Goal: Task Accomplishment & Management: Use online tool/utility

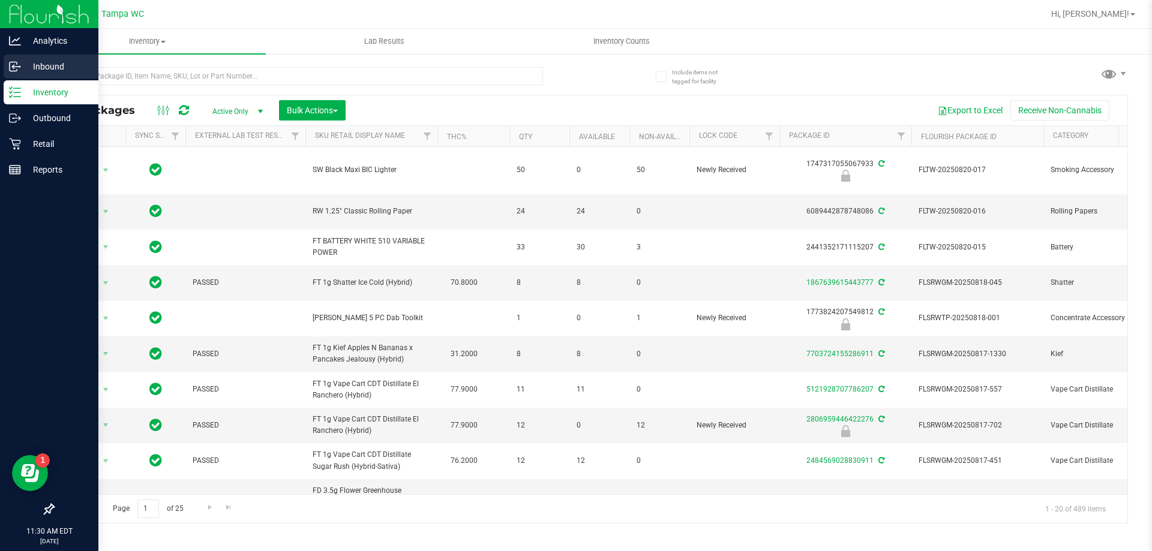
click at [61, 67] on p "Inbound" at bounding box center [57, 66] width 72 height 14
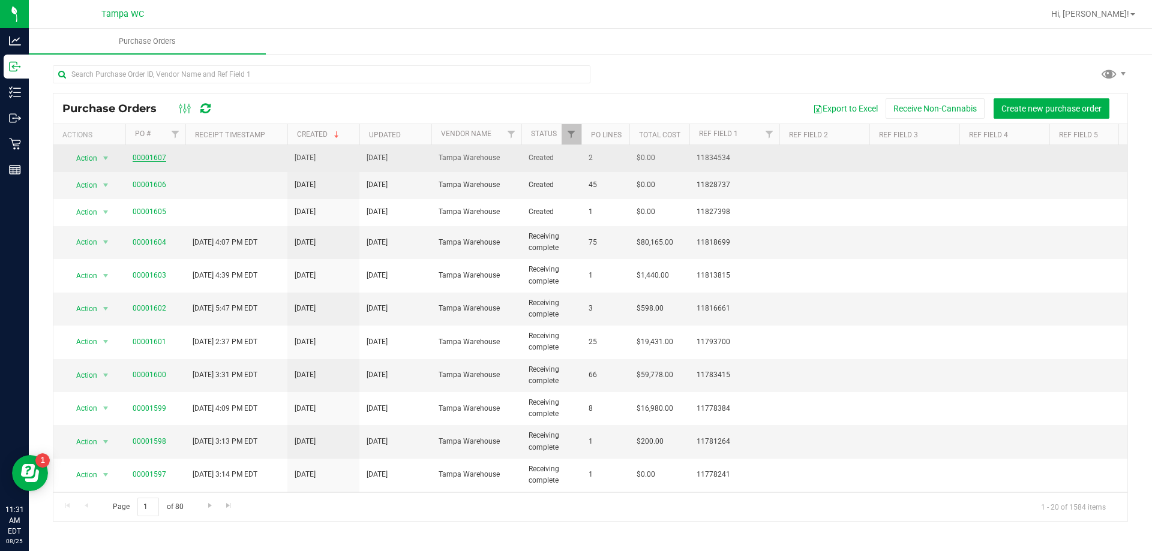
click at [158, 157] on link "00001607" at bounding box center [150, 158] width 34 height 8
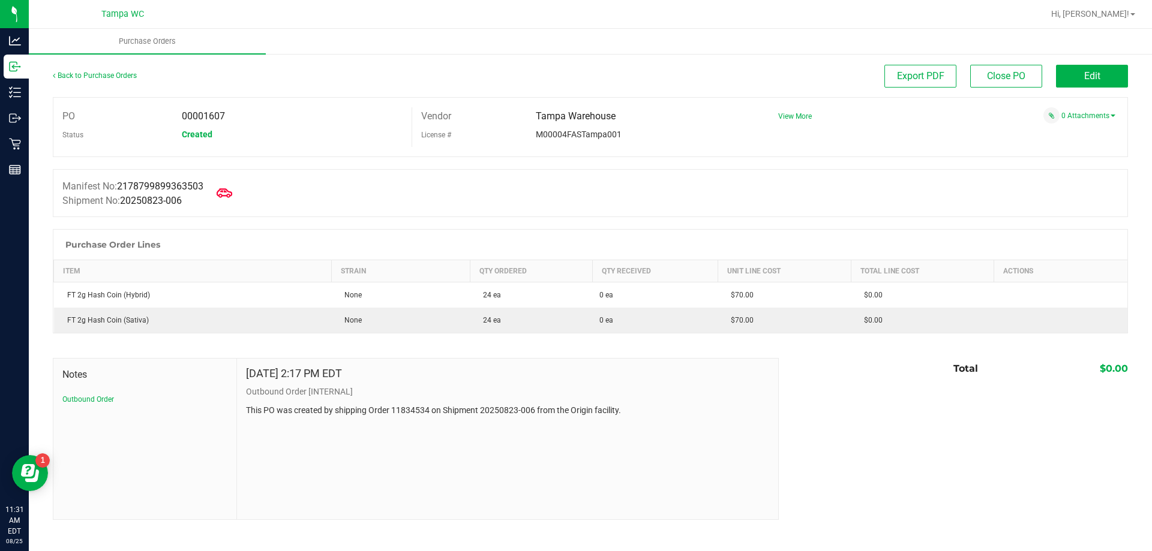
click at [227, 193] on icon at bounding box center [225, 193] width 16 height 16
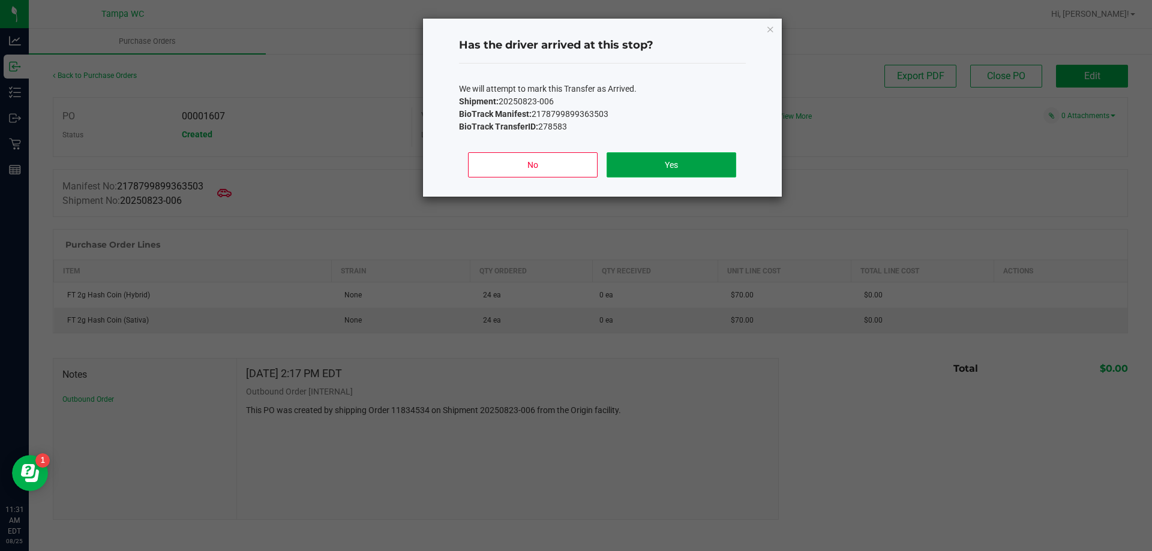
click at [659, 173] on button "Yes" at bounding box center [671, 164] width 129 height 25
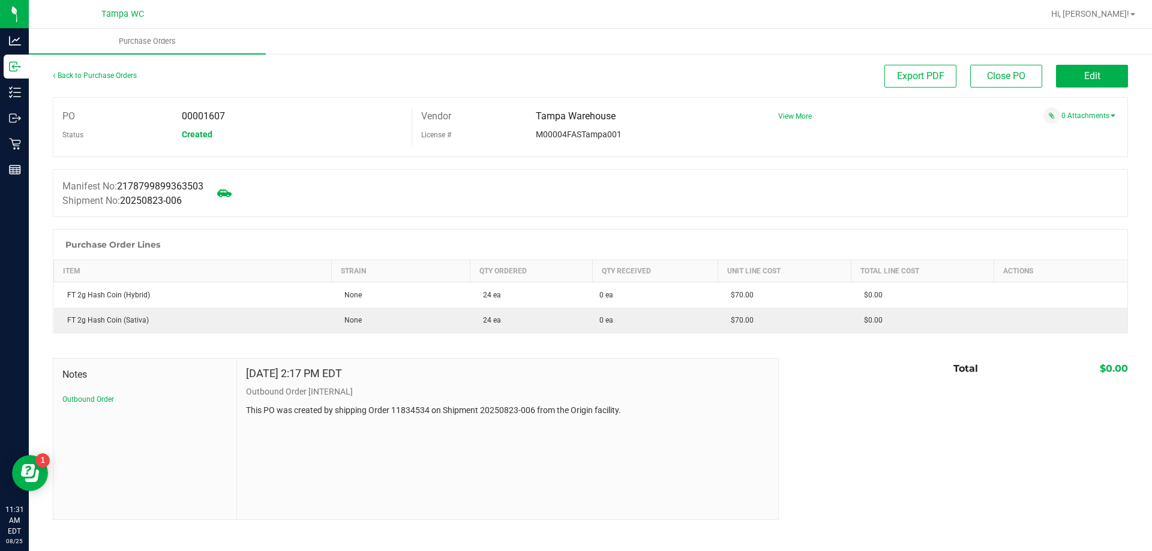
click at [871, 448] on div "Notes Outbound Order [DATE] 2:17 PM EDT Outbound Order [INTERNAL] This PO was c…" at bounding box center [590, 439] width 1075 height 162
click at [1114, 79] on button "Edit" at bounding box center [1092, 76] width 72 height 23
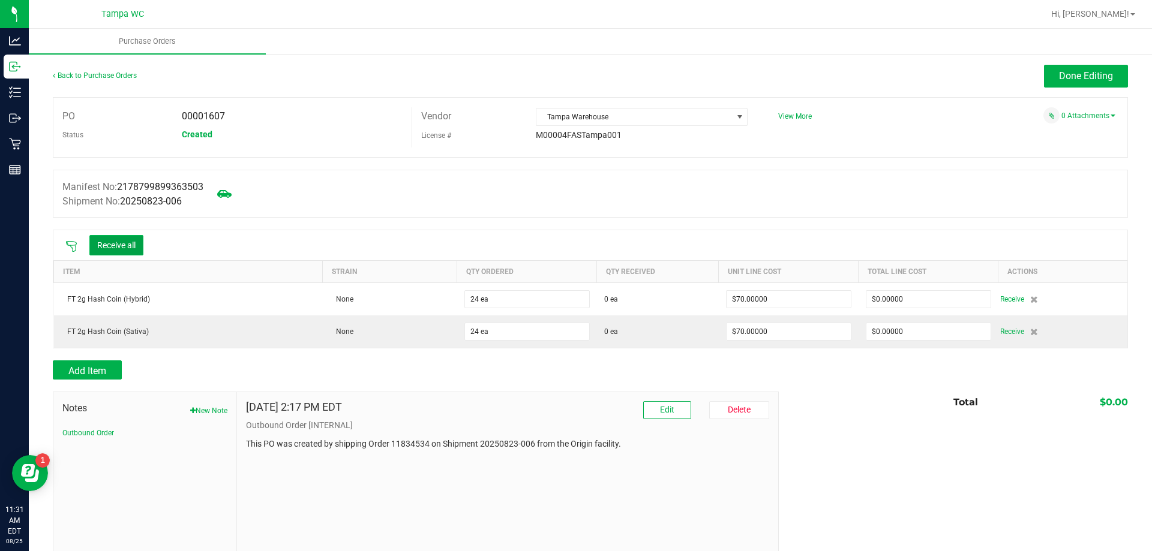
click at [124, 248] on button "Receive all" at bounding box center [116, 245] width 54 height 20
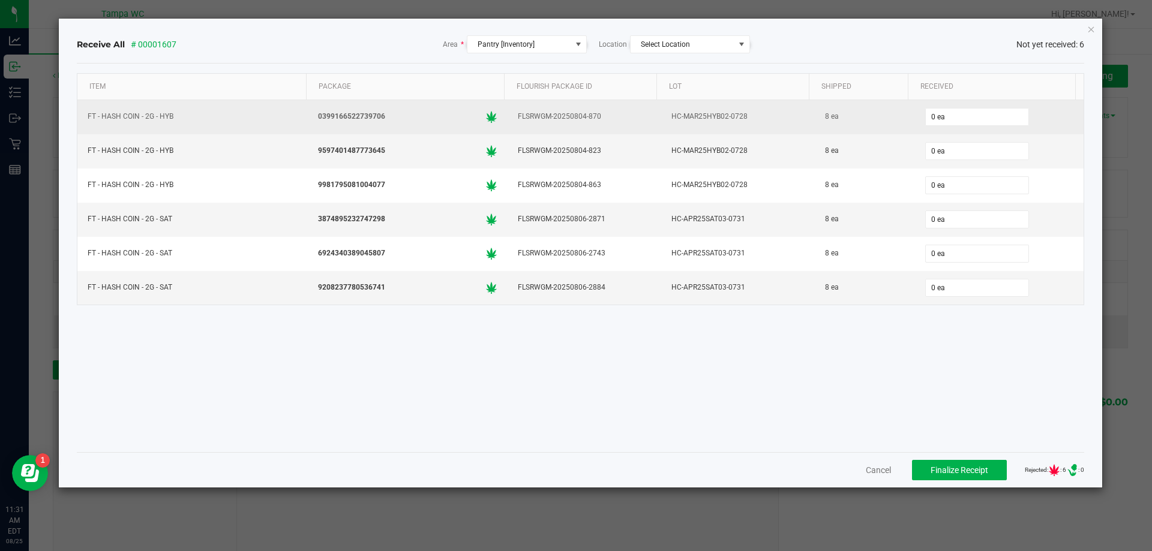
click at [960, 127] on div "0 ea" at bounding box center [999, 117] width 155 height 24
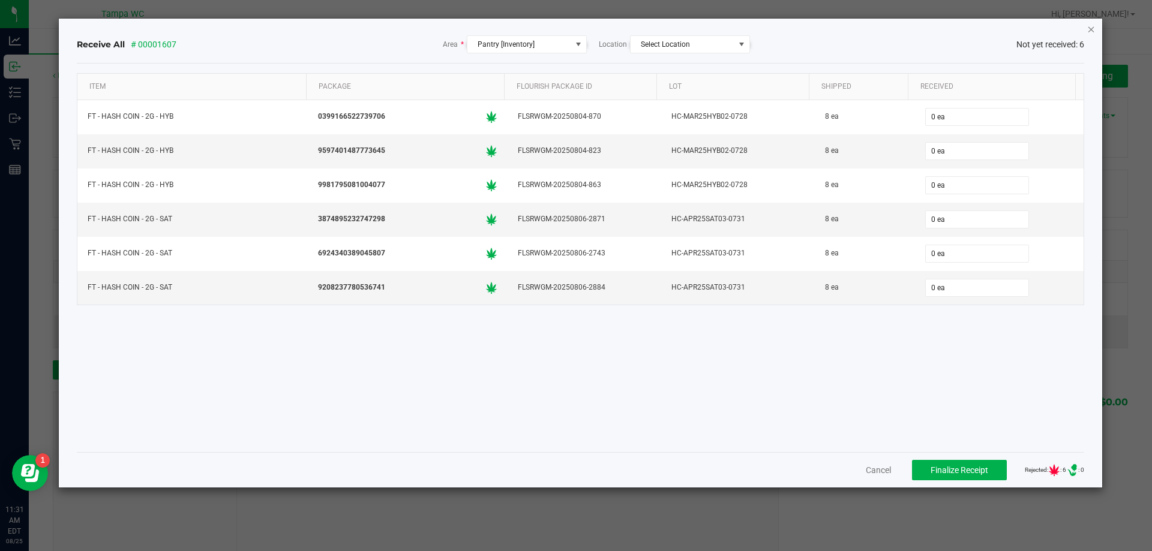
click at [1091, 30] on icon "Close" at bounding box center [1091, 29] width 8 height 14
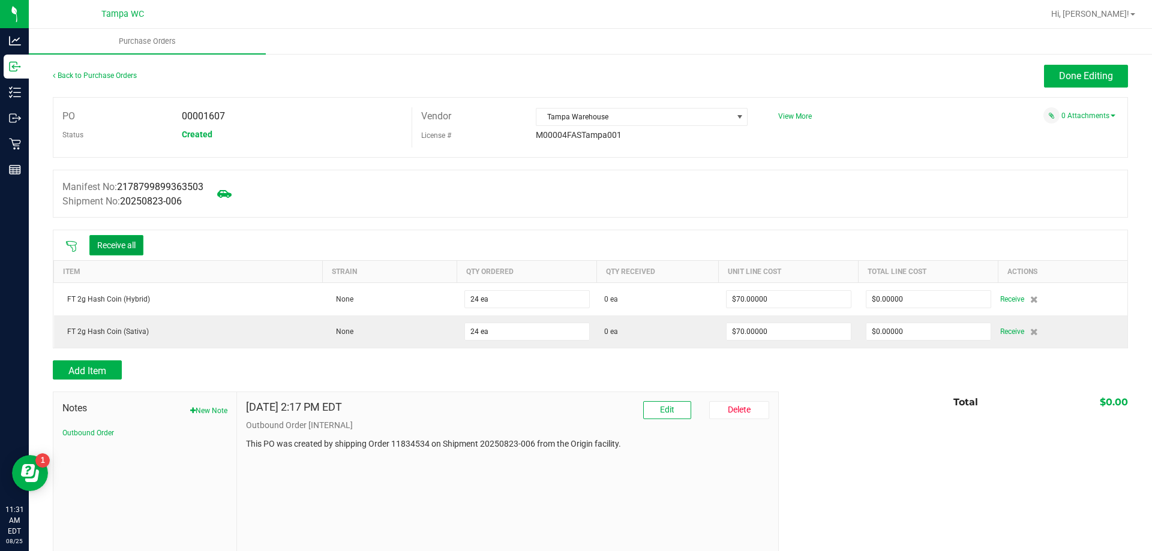
click at [118, 242] on button "Receive all" at bounding box center [116, 245] width 54 height 20
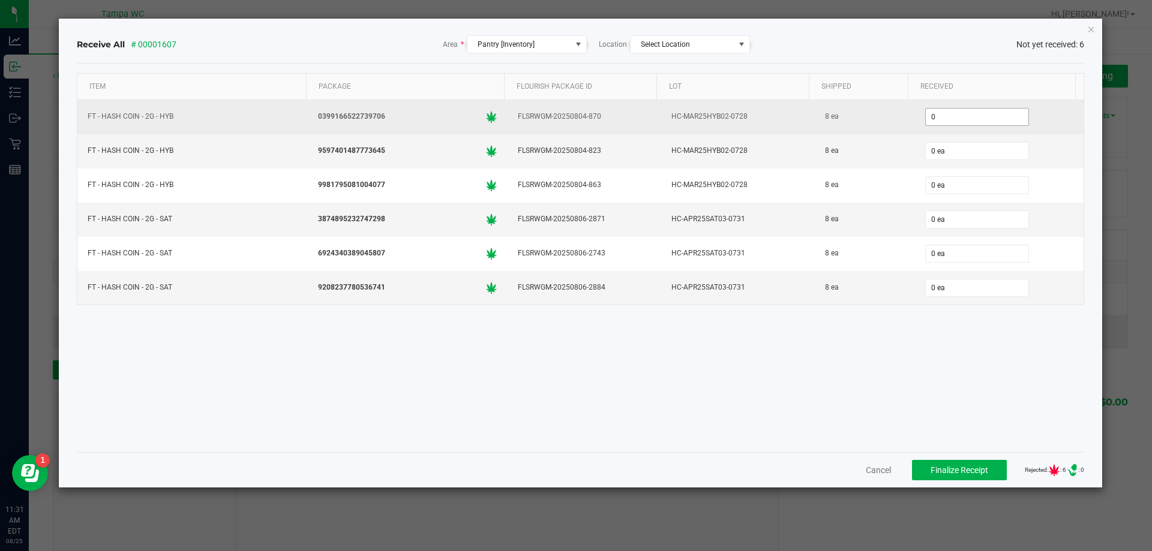
click at [942, 121] on input "0" at bounding box center [977, 117] width 103 height 17
type input "8 ea"
type input "8"
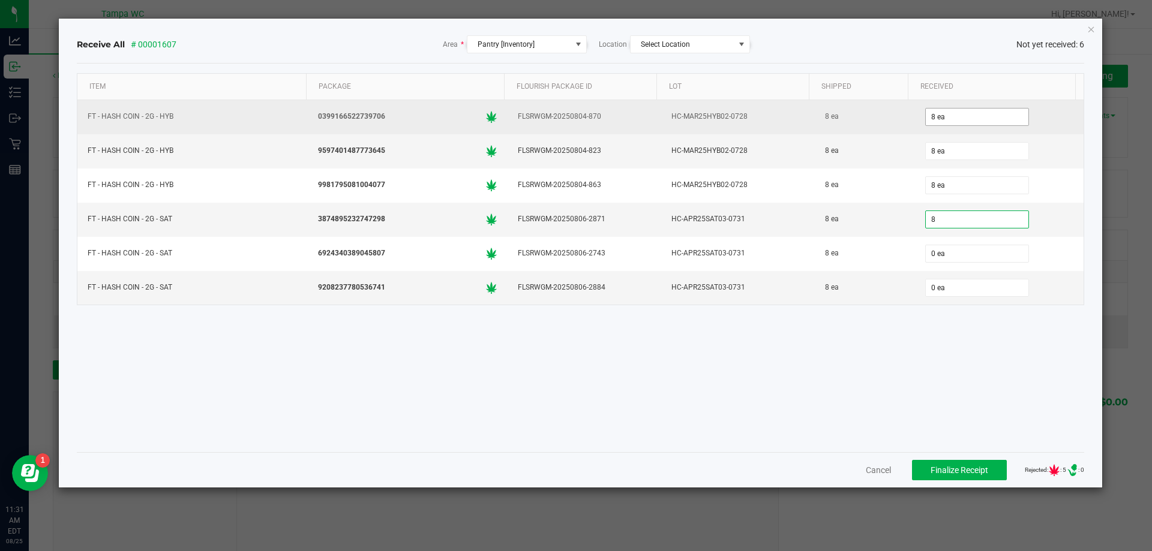
type input "0"
type input "8 ea"
type input "8"
type input "0"
type input "8 ea"
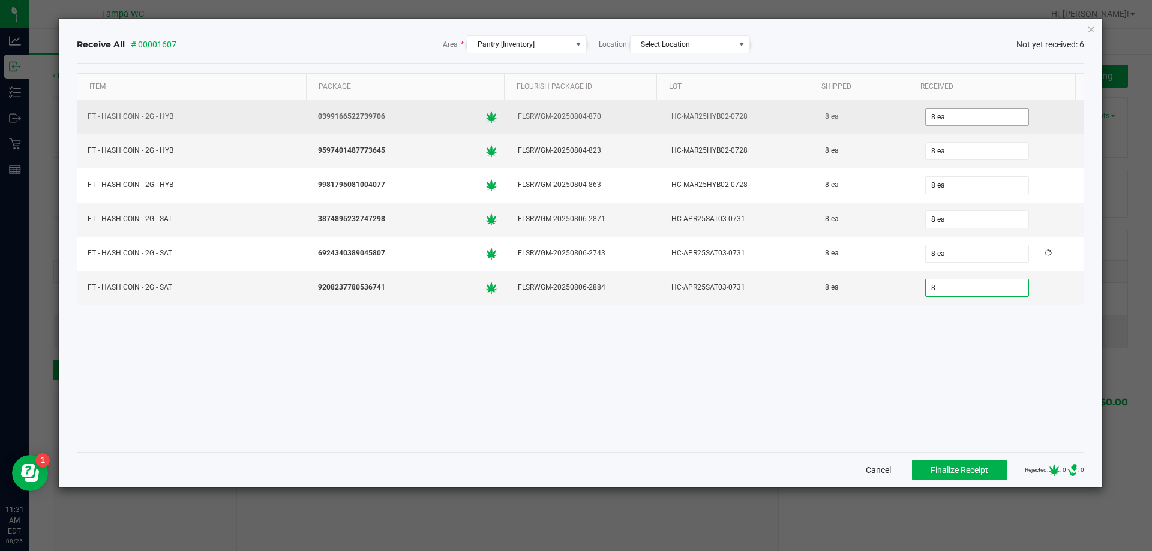
type input "8 ea"
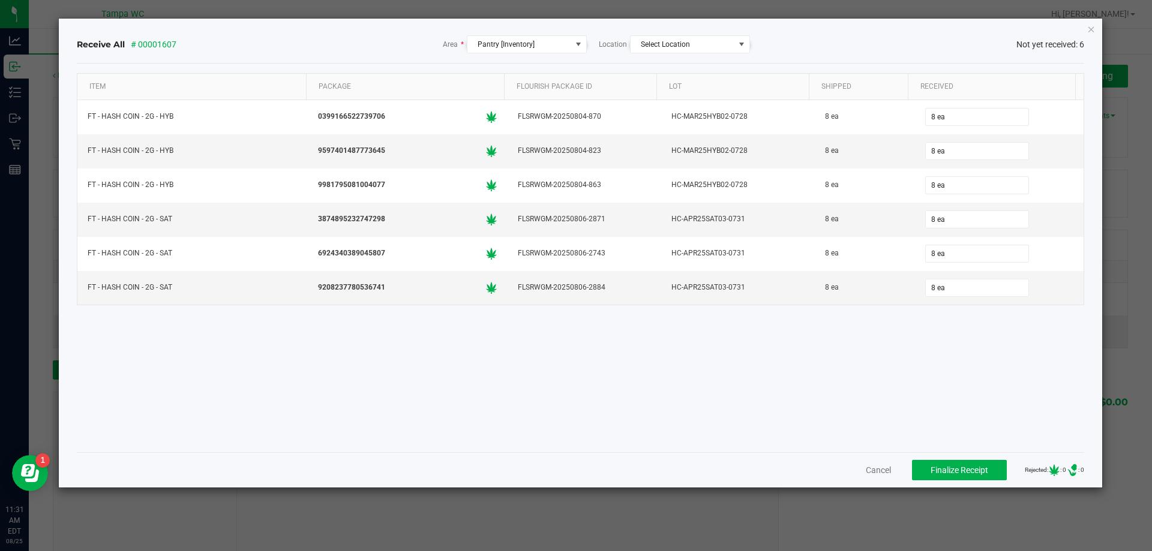
drag, startPoint x: 908, startPoint y: 398, endPoint x: 919, endPoint y: 422, distance: 27.1
click at [908, 397] on div "Item Package Flourish Package ID Lot Shipped Received FT - HASH COIN - 2G - HYB…" at bounding box center [581, 258] width 1008 height 370
click at [943, 469] on span "Finalize Receipt" at bounding box center [960, 471] width 58 height 10
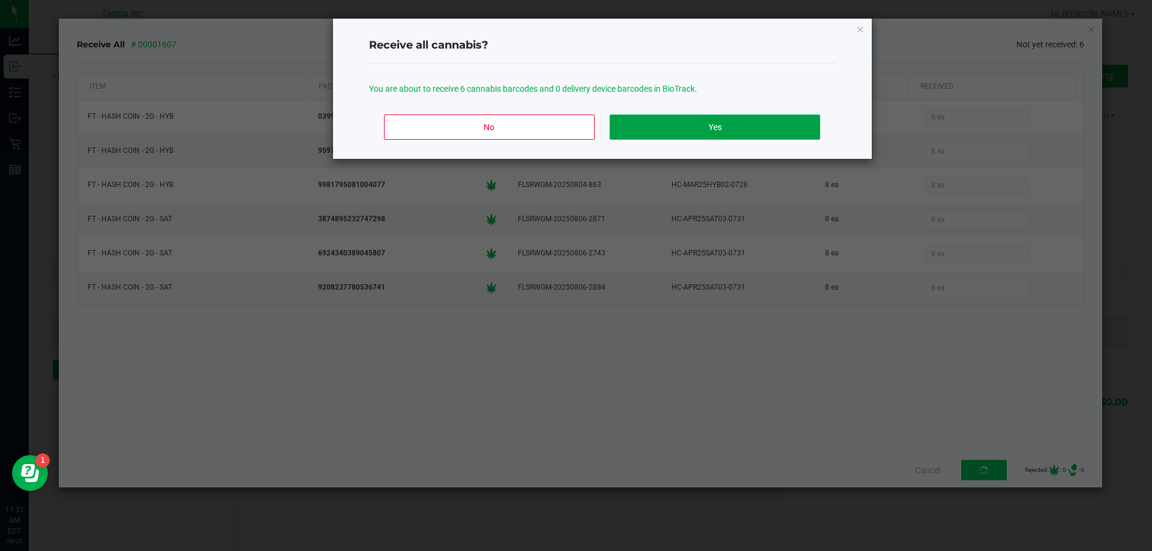
click at [689, 131] on button "Yes" at bounding box center [715, 127] width 210 height 25
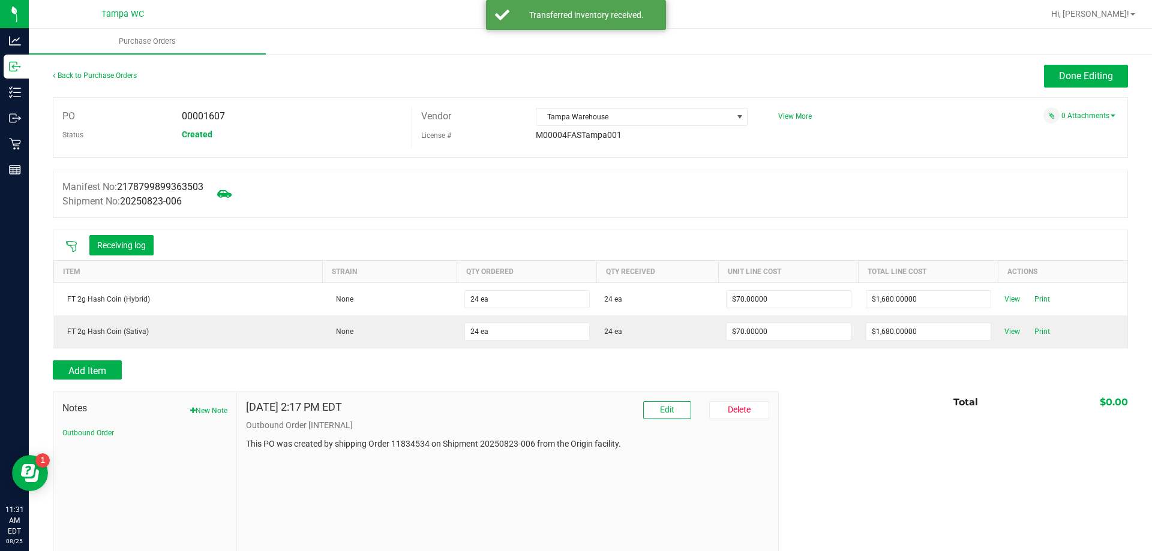
click at [214, 115] on span "00001607" at bounding box center [203, 115] width 43 height 11
click at [212, 115] on span "00001607" at bounding box center [203, 115] width 43 height 11
copy span "00001607"
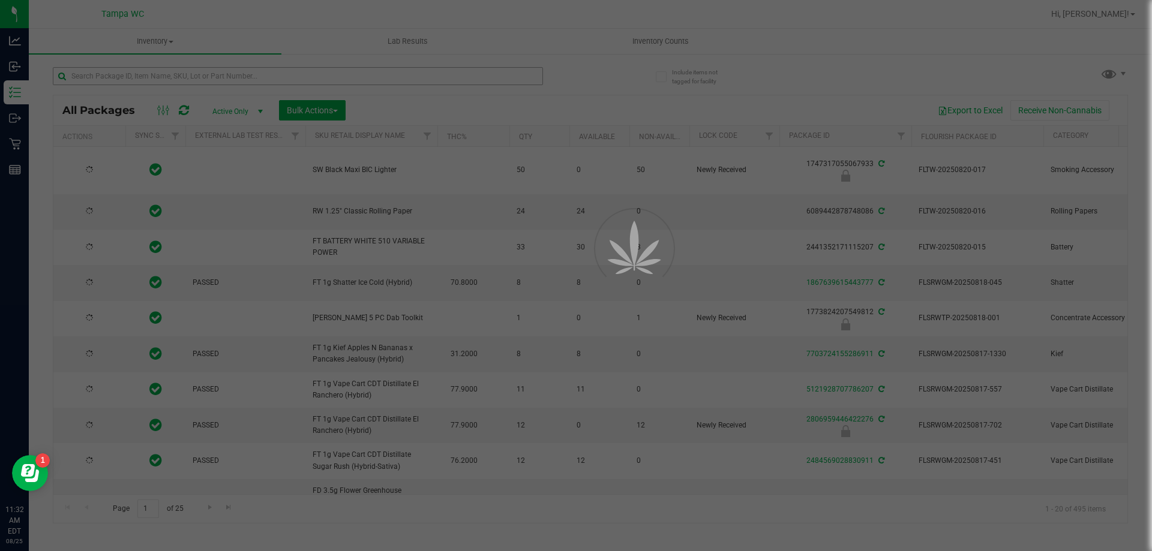
click at [121, 77] on div at bounding box center [576, 275] width 1152 height 551
click at [121, 77] on input "text" at bounding box center [298, 76] width 490 height 18
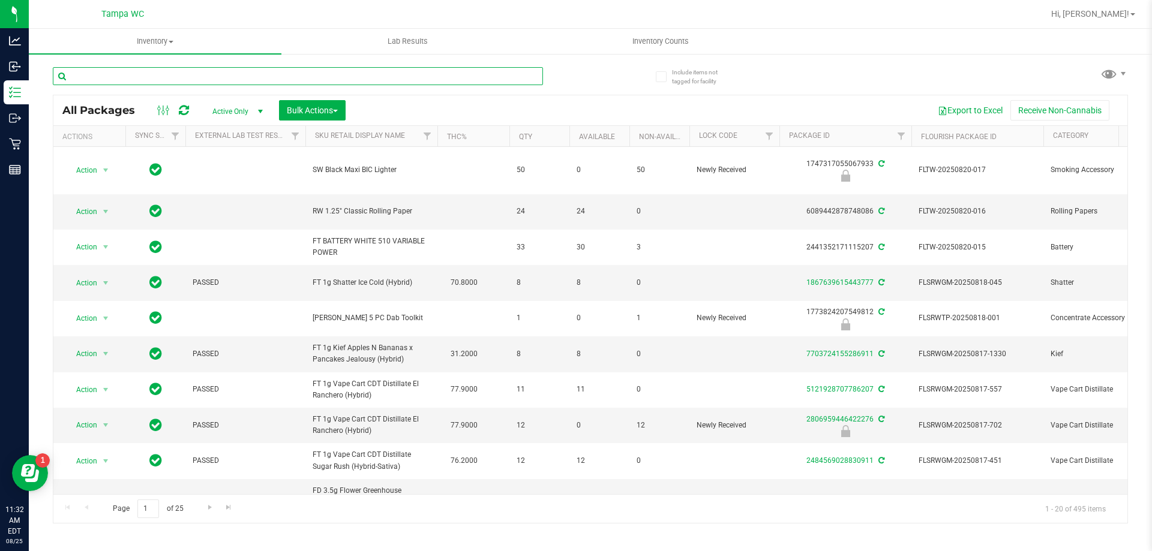
paste input "00001607"
type input "00001607"
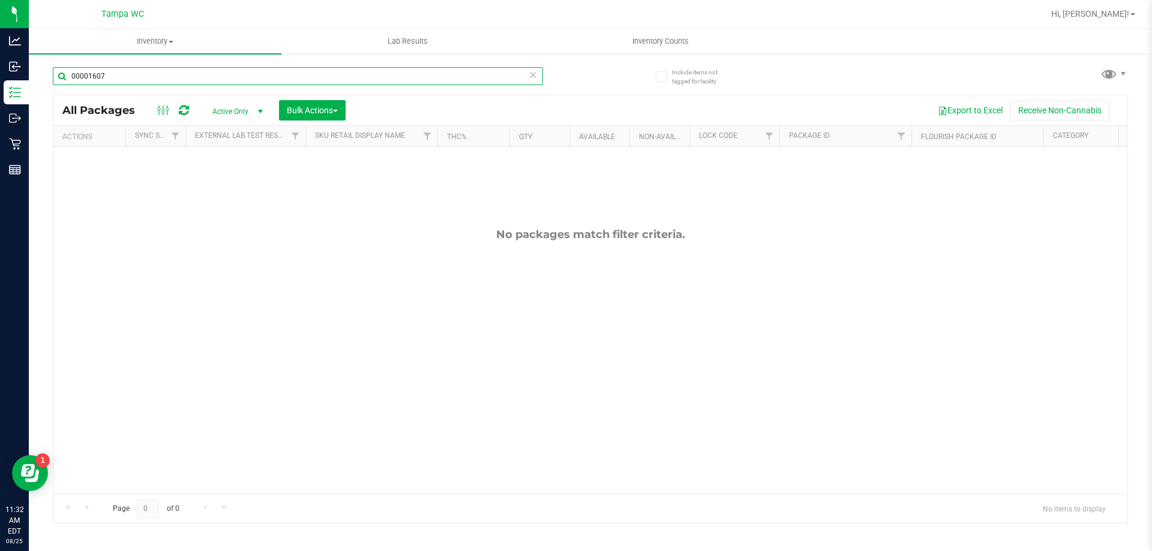
click at [203, 85] on input "00001607" at bounding box center [298, 76] width 490 height 18
click at [202, 83] on input "00001607" at bounding box center [298, 76] width 490 height 18
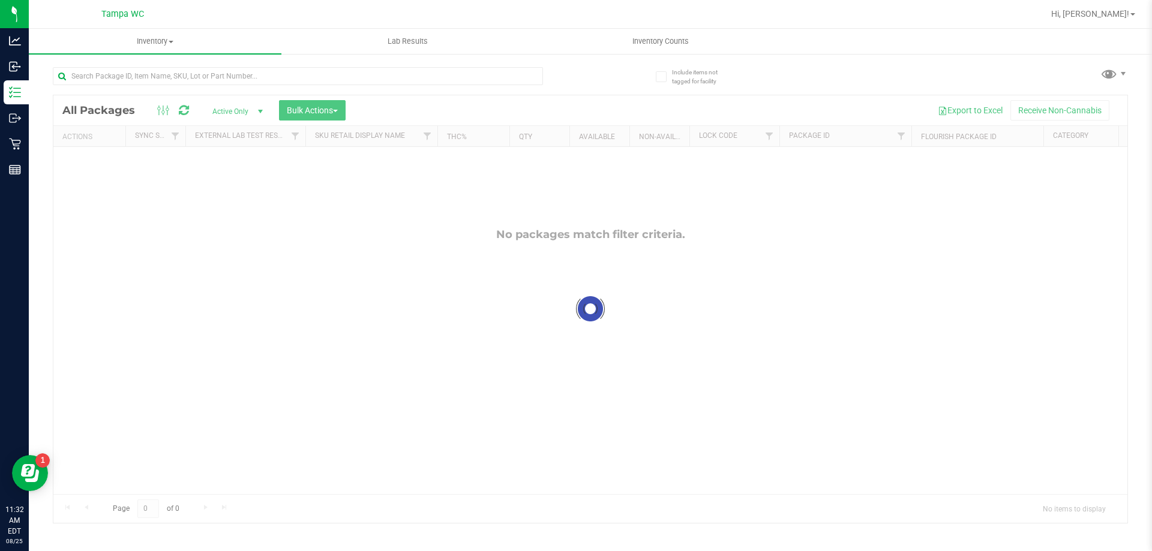
drag, startPoint x: 394, startPoint y: 490, endPoint x: 431, endPoint y: 488, distance: 37.2
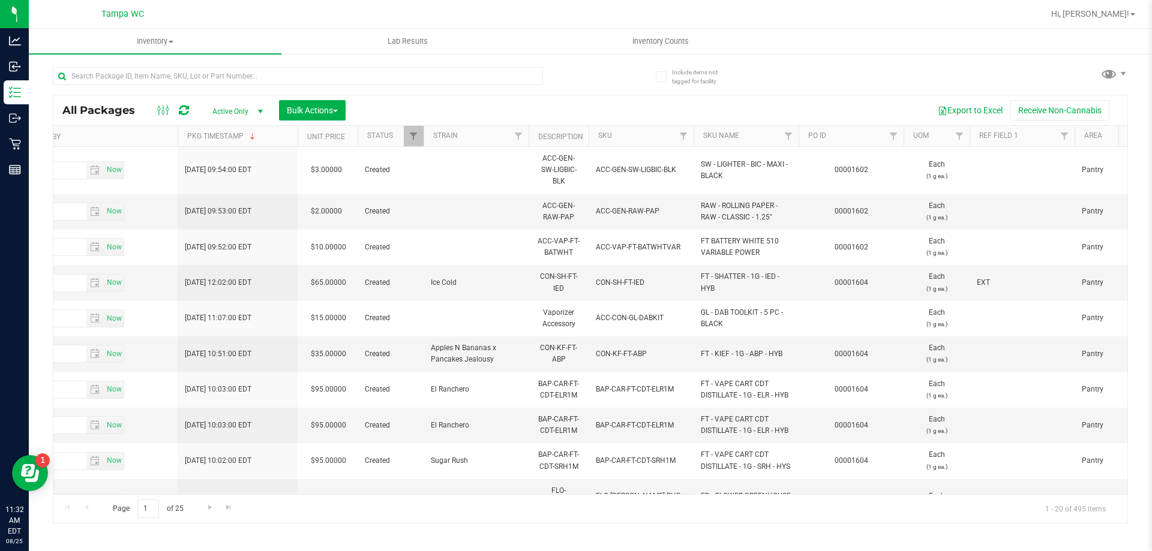
scroll to position [0, 1349]
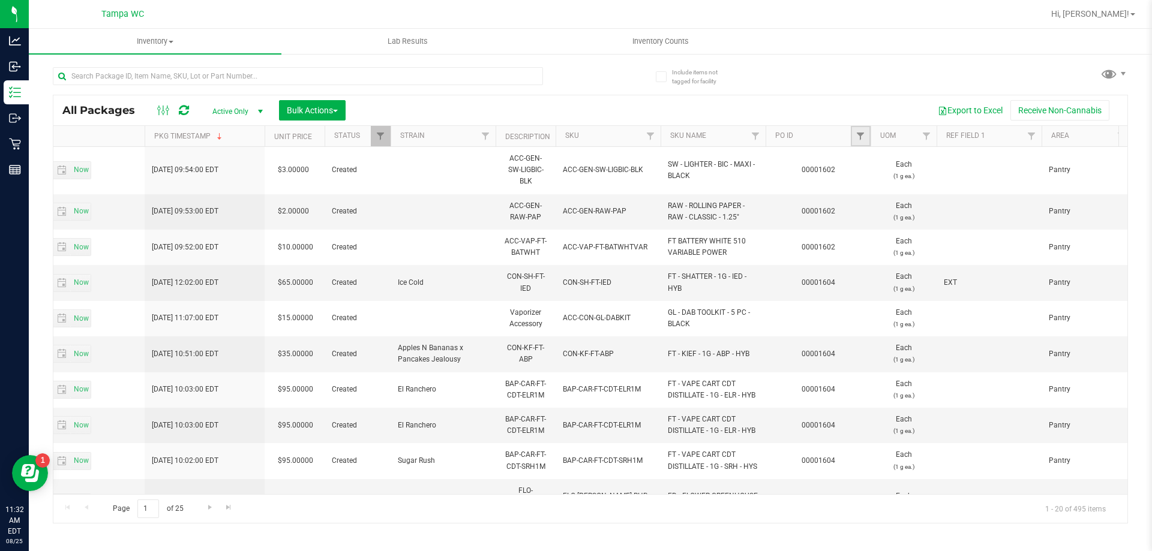
click at [866, 130] on link "Filter" at bounding box center [861, 136] width 20 height 20
click at [881, 165] on input "text" at bounding box center [920, 163] width 124 height 18
paste input "00001607"
type input "00001607"
click at [906, 200] on button "Filter" at bounding box center [887, 194] width 58 height 26
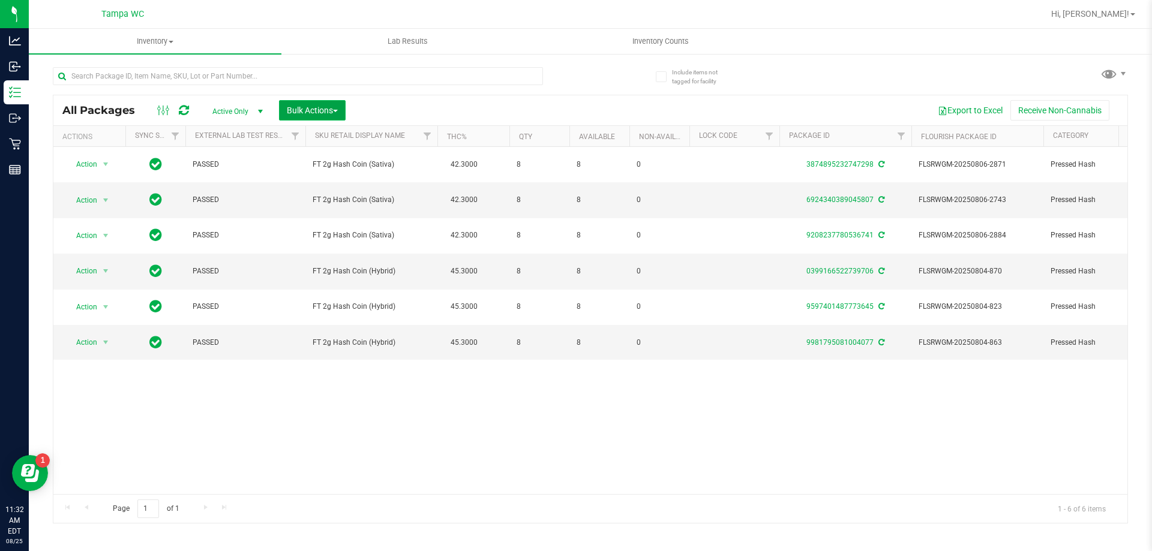
click at [301, 109] on span "Bulk Actions" at bounding box center [312, 111] width 51 height 10
click at [310, 220] on div "Lock/Unlock packages" at bounding box center [335, 227] width 98 height 19
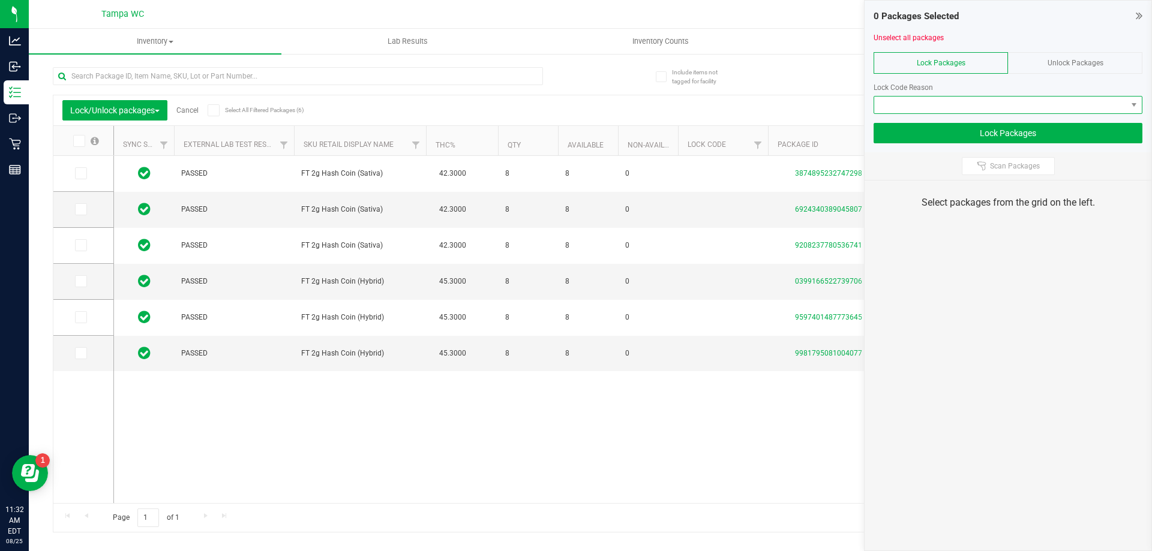
click at [1044, 104] on span at bounding box center [1000, 105] width 253 height 17
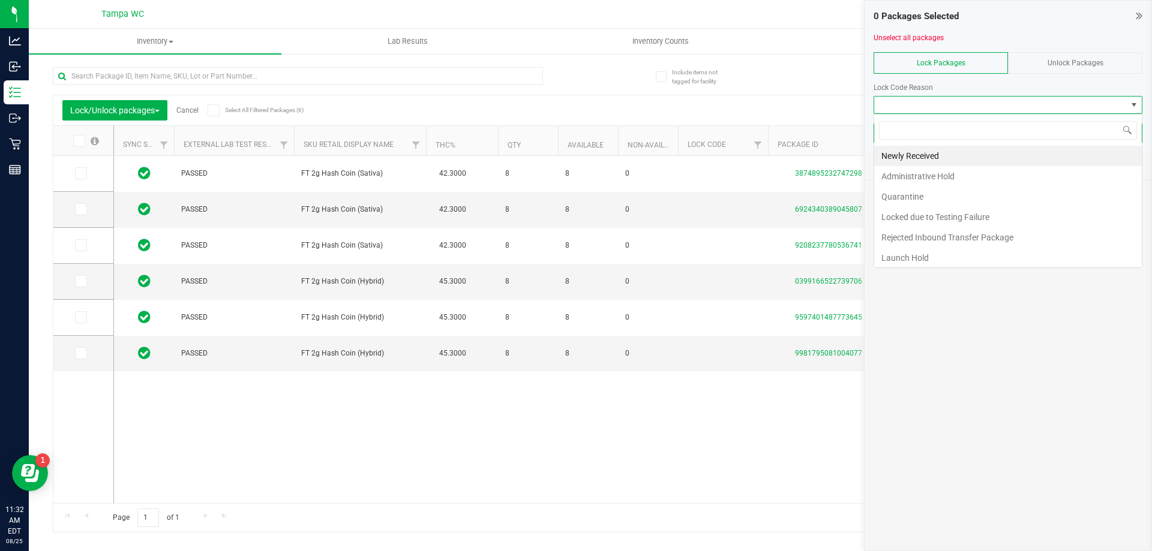
scroll to position [18, 269]
click at [913, 260] on li "Launch Hold" at bounding box center [1008, 258] width 268 height 20
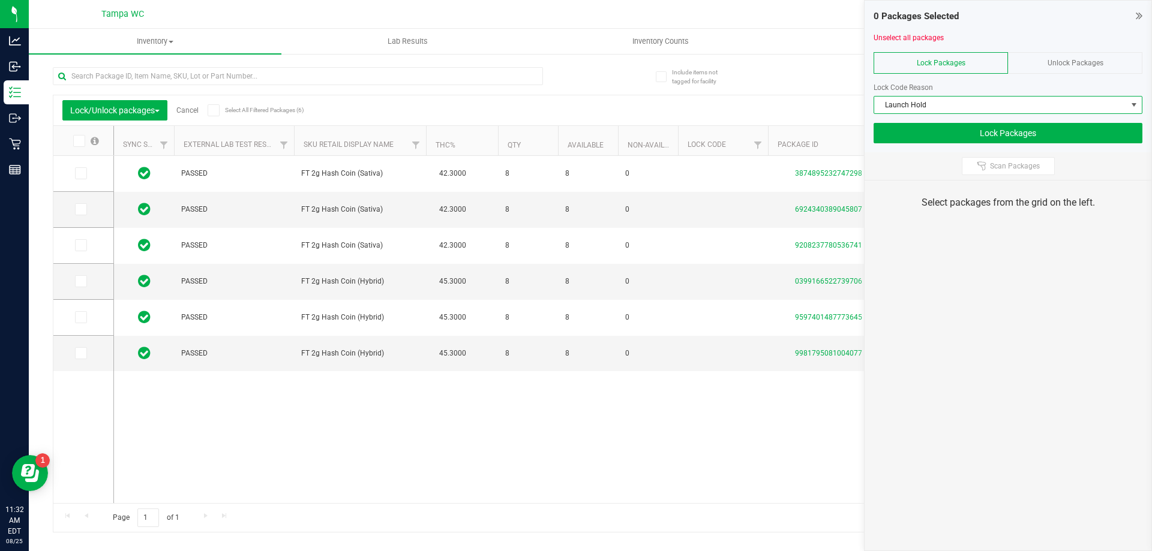
click at [212, 110] on icon at bounding box center [213, 110] width 8 height 0
click at [0, 0] on input "Select All Filtered Packages (6)" at bounding box center [0, 0] width 0 height 0
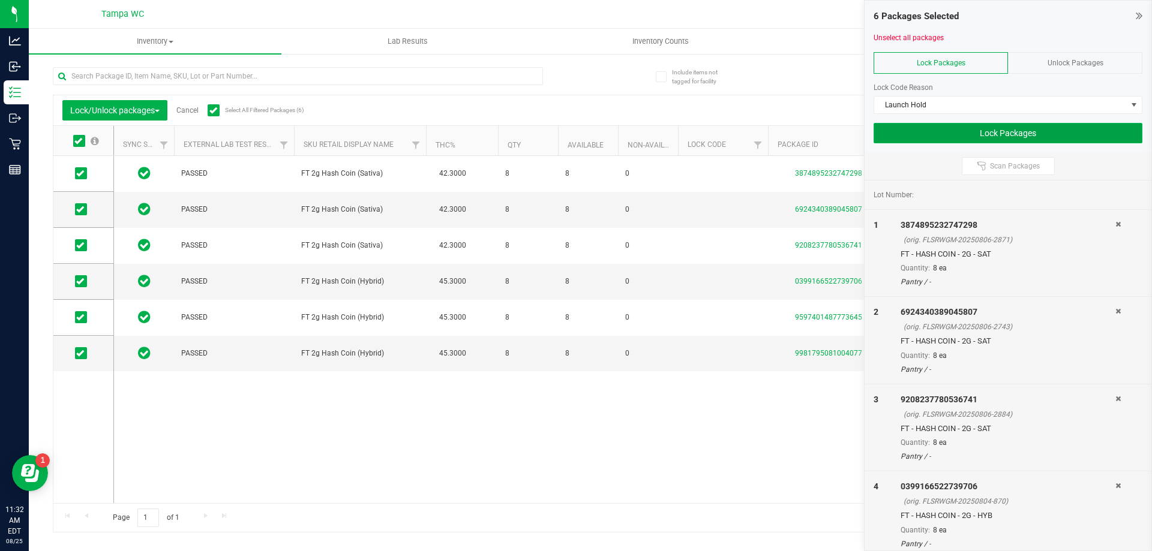
click at [1011, 137] on button "Lock Packages" at bounding box center [1008, 133] width 269 height 20
